Goal: Task Accomplishment & Management: Complete application form

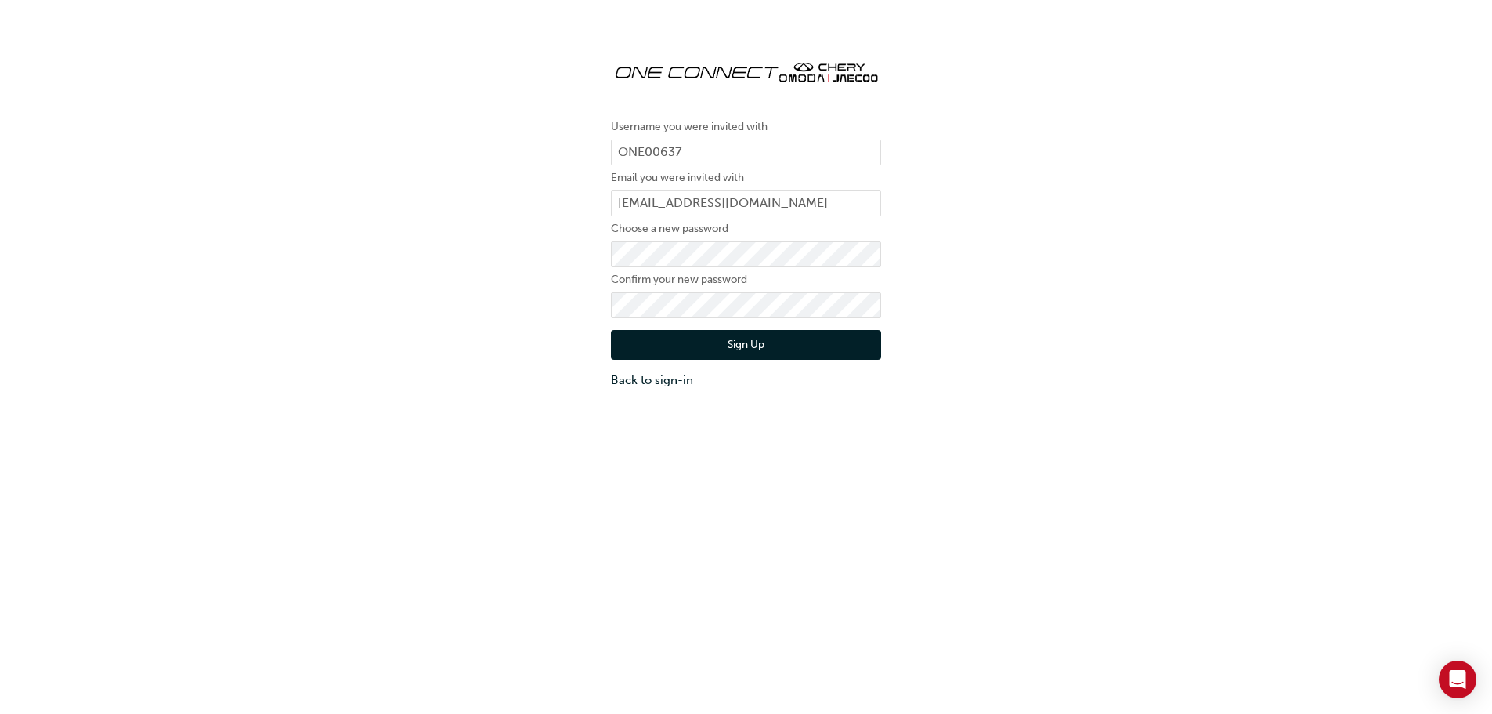
click at [871, 255] on span at bounding box center [872, 254] width 13 height 13
click at [540, 302] on div "Username you were invited with ONE00637 Email you were invited with [PERSON_NAM…" at bounding box center [746, 217] width 1492 height 365
click at [872, 251] on span at bounding box center [872, 254] width 13 height 13
click at [973, 363] on div "Username you were invited with ONE00637 Email you were invited with [PERSON_NAM…" at bounding box center [746, 217] width 1492 height 365
click at [873, 258] on span at bounding box center [872, 254] width 13 height 13
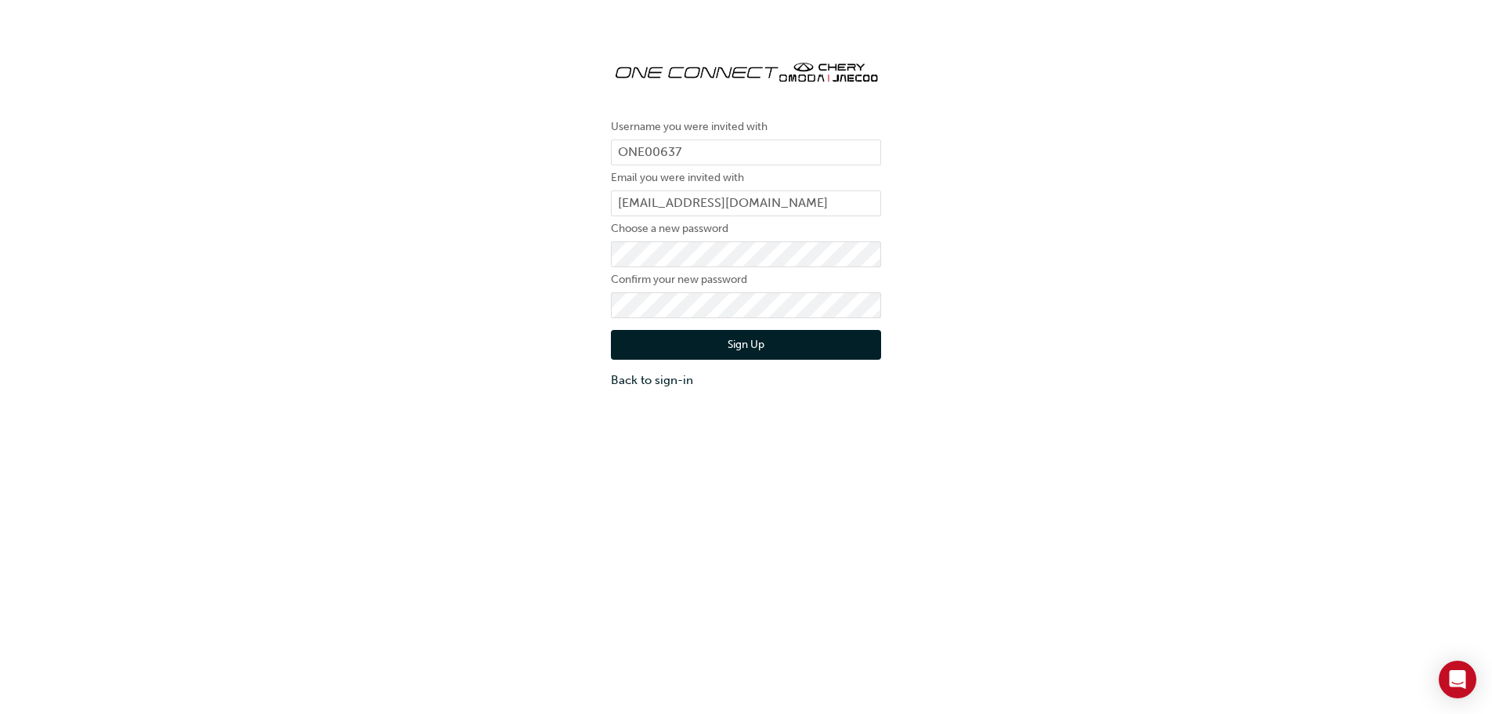
click at [710, 346] on button "Sign Up" at bounding box center [746, 345] width 270 height 30
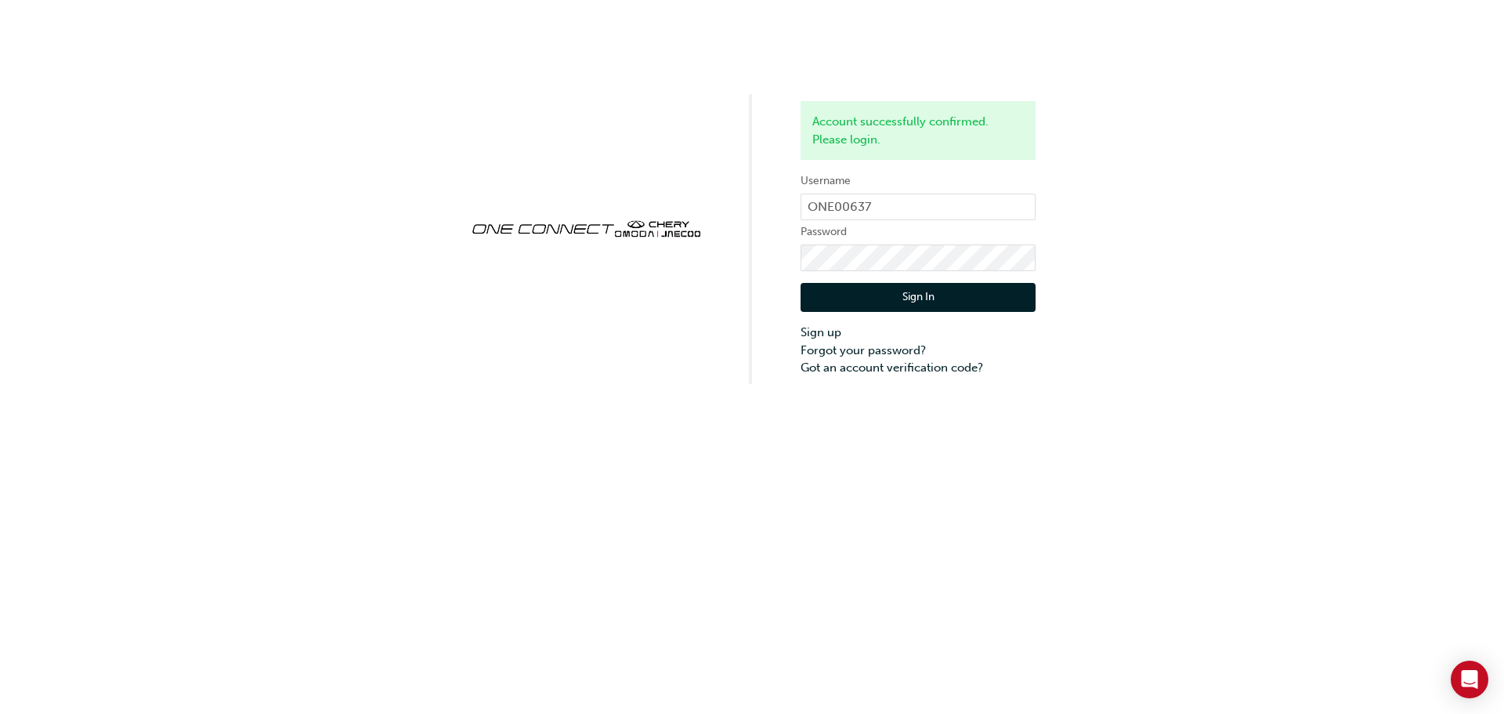
click at [880, 301] on button "Sign In" at bounding box center [917, 298] width 235 height 30
